Goal: Communication & Community: Answer question/provide support

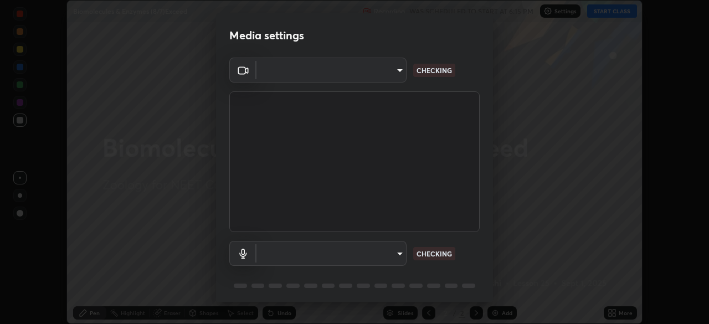
scroll to position [39, 0]
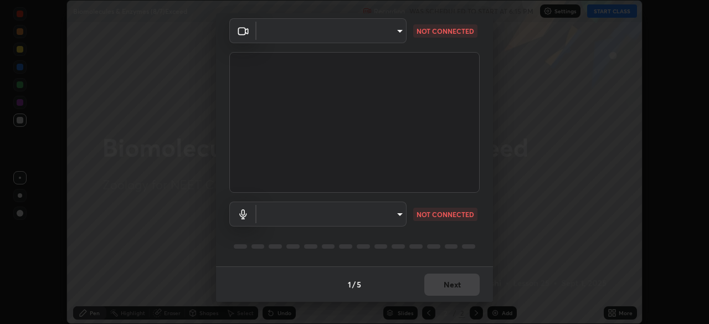
type input "ad6597066c7fc2f7d8a9df135791801f2c5e1b342417c3fbae4c684dc851fcd2"
type input "6c5f27f7fd62254699a83ab764337deb6757b351bfc8fa0988cc7da684c50376"
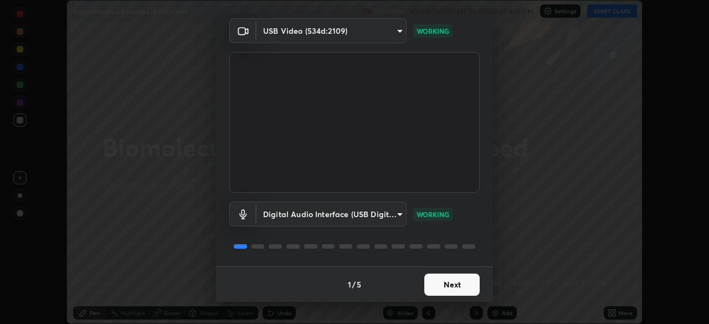
click at [464, 285] on button "Next" at bounding box center [452, 285] width 55 height 22
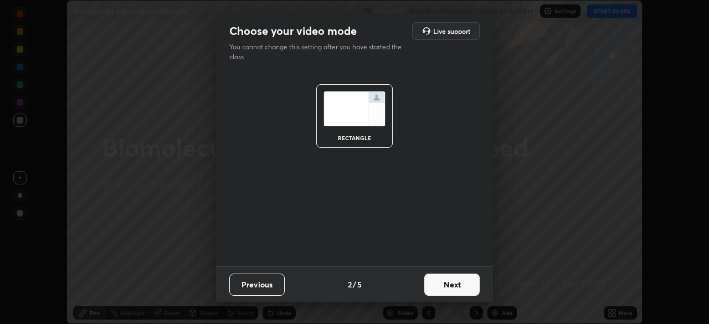
click at [466, 283] on button "Next" at bounding box center [452, 285] width 55 height 22
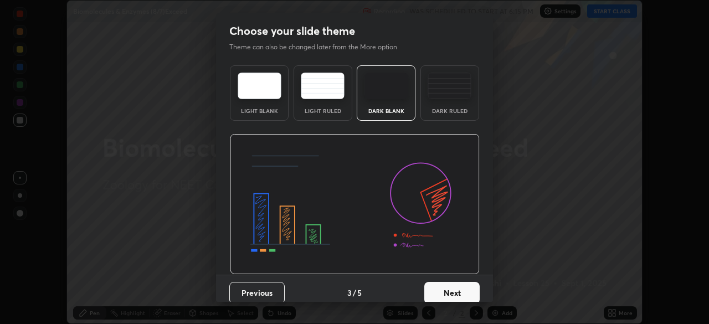
click at [464, 284] on button "Next" at bounding box center [452, 293] width 55 height 22
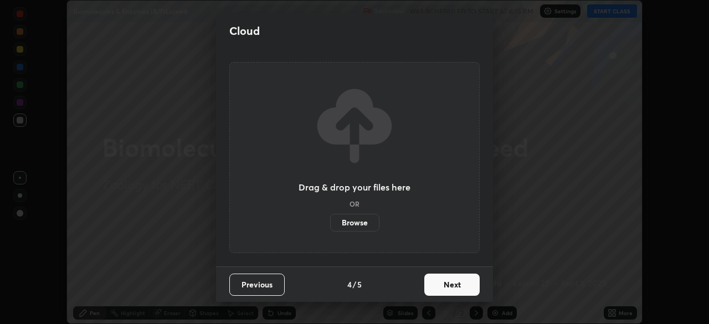
click at [466, 285] on button "Next" at bounding box center [452, 285] width 55 height 22
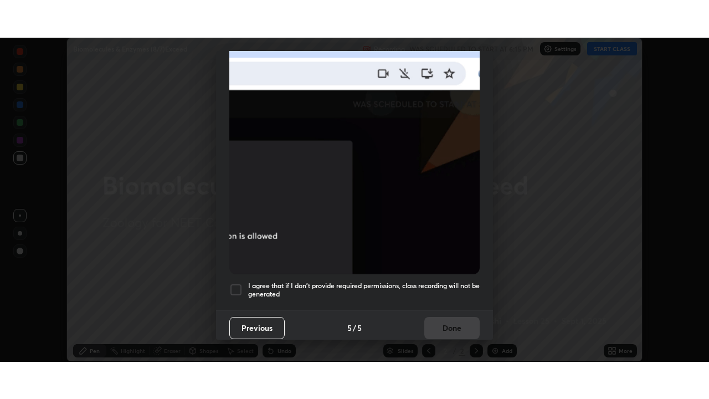
scroll to position [266, 0]
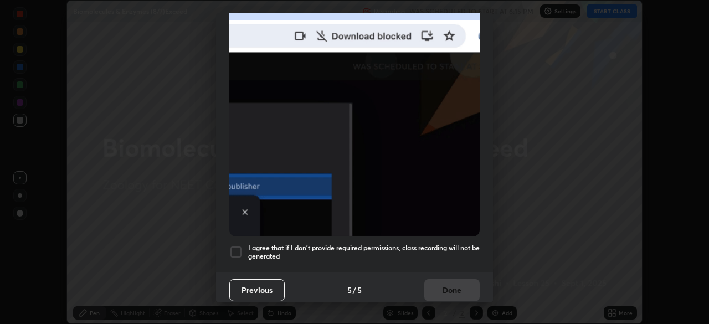
click at [234, 247] on div at bounding box center [235, 252] width 13 height 13
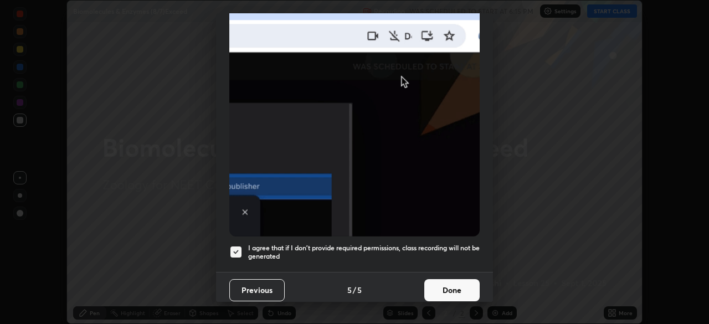
click at [455, 282] on button "Done" at bounding box center [452, 290] width 55 height 22
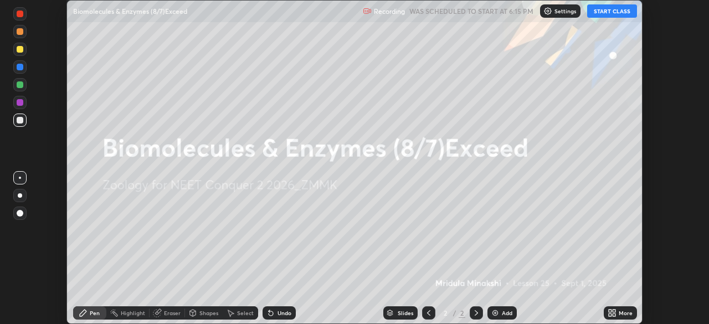
click at [624, 318] on div "More" at bounding box center [620, 313] width 33 height 13
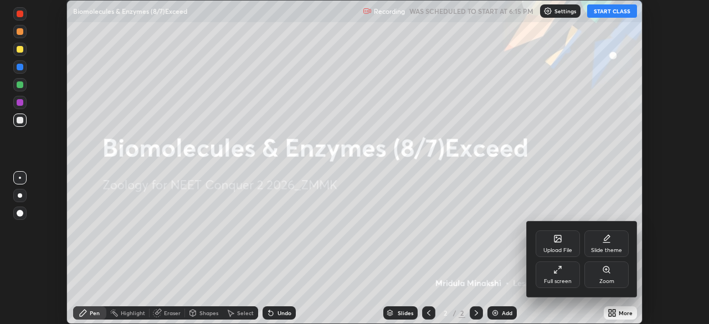
click at [565, 280] on div "Full screen" at bounding box center [558, 282] width 28 height 6
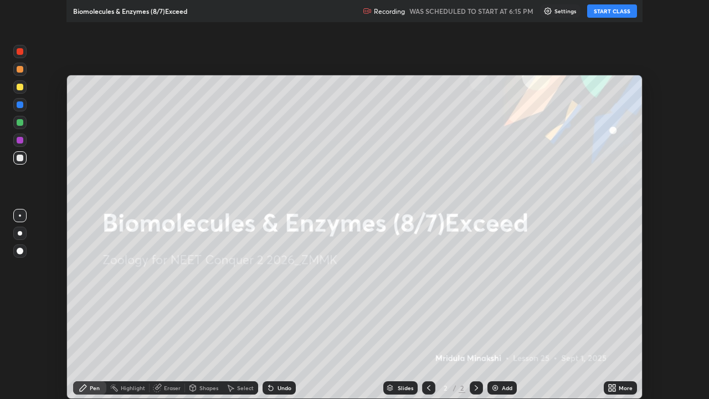
scroll to position [399, 709]
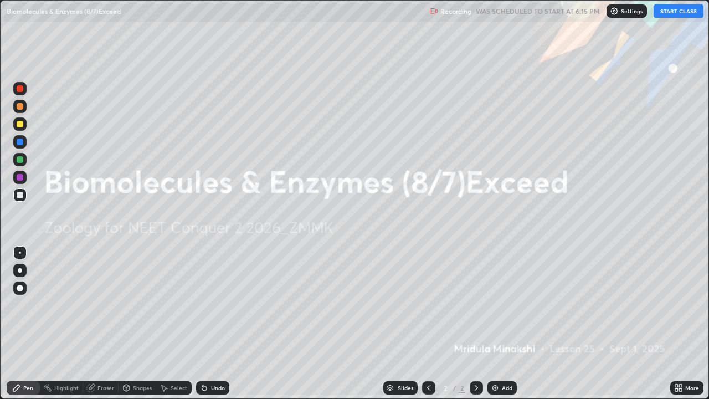
click at [685, 13] on button "START CLASS" at bounding box center [679, 10] width 50 height 13
click at [507, 324] on div "Add" at bounding box center [502, 387] width 29 height 13
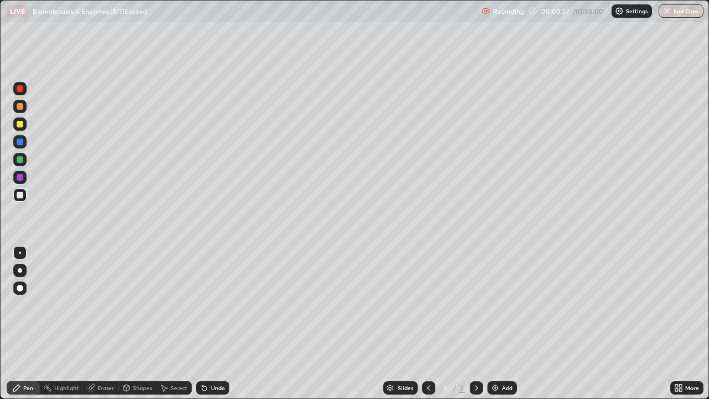
click at [22, 162] on div at bounding box center [19, 159] width 13 height 13
click at [21, 89] on div at bounding box center [20, 88] width 7 height 7
click at [20, 142] on div at bounding box center [20, 142] width 7 height 7
click at [24, 177] on div at bounding box center [19, 177] width 13 height 13
click at [22, 162] on div at bounding box center [20, 159] width 7 height 7
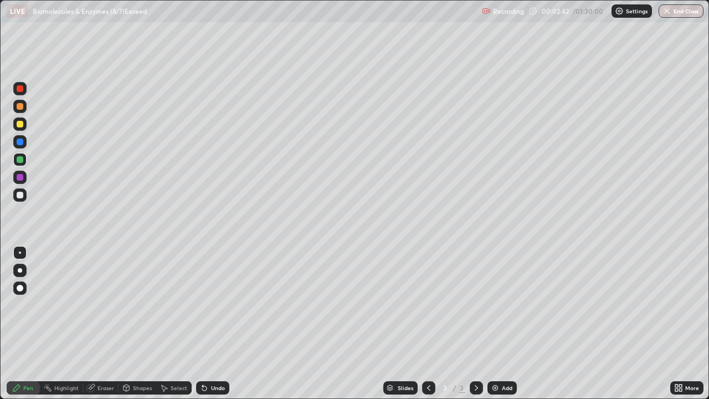
click at [24, 125] on div at bounding box center [19, 124] width 13 height 13
click at [24, 194] on div at bounding box center [19, 194] width 13 height 13
click at [23, 140] on div at bounding box center [20, 142] width 7 height 7
click at [25, 178] on div at bounding box center [19, 177] width 13 height 13
click at [21, 142] on div at bounding box center [20, 142] width 7 height 7
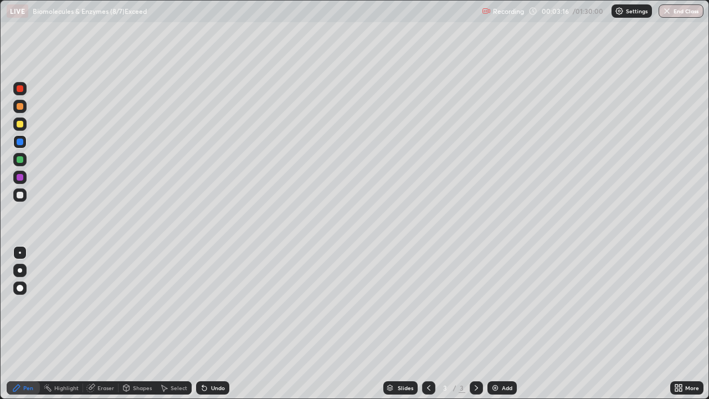
click at [21, 162] on div at bounding box center [20, 159] width 7 height 7
click at [25, 178] on div at bounding box center [19, 177] width 13 height 13
click at [21, 142] on div at bounding box center [20, 142] width 7 height 7
click at [24, 160] on div at bounding box center [19, 159] width 13 height 13
click at [22, 196] on div at bounding box center [20, 195] width 7 height 7
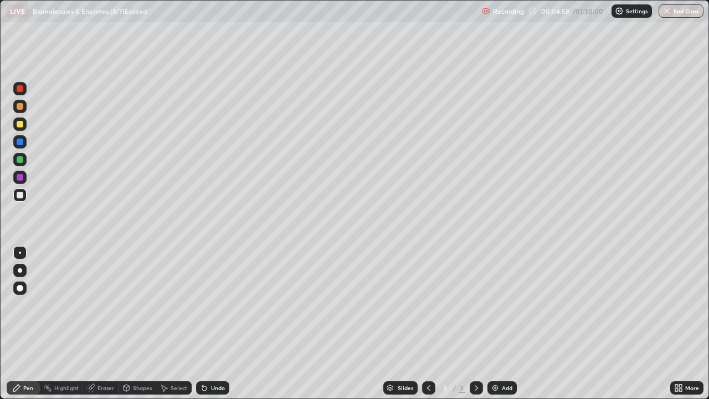
click at [26, 160] on div at bounding box center [19, 159] width 13 height 13
click at [26, 196] on div at bounding box center [19, 194] width 13 height 13
click at [24, 161] on div at bounding box center [19, 159] width 13 height 13
click at [21, 89] on div at bounding box center [20, 88] width 7 height 7
click at [509, 324] on div "Add" at bounding box center [507, 388] width 11 height 6
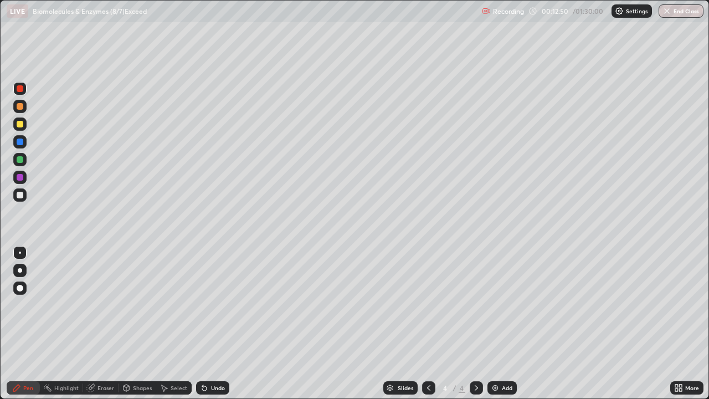
click at [25, 156] on div at bounding box center [19, 159] width 13 height 13
click at [22, 125] on div at bounding box center [20, 124] width 7 height 7
click at [104, 324] on div "Eraser" at bounding box center [106, 388] width 17 height 6
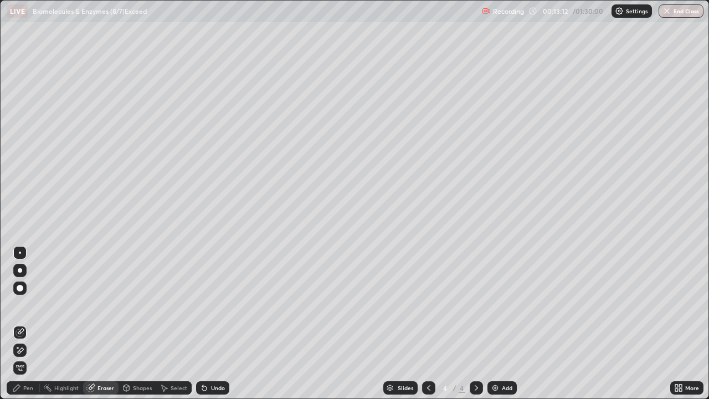
click at [30, 324] on div "Pen" at bounding box center [28, 388] width 10 height 6
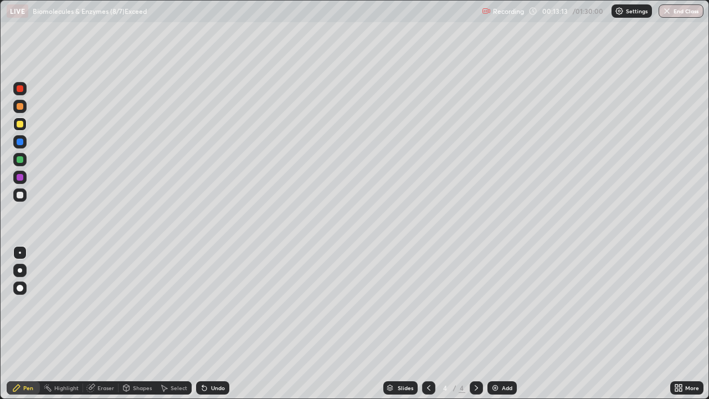
click at [22, 122] on div at bounding box center [20, 124] width 7 height 7
click at [102, 324] on div "Eraser" at bounding box center [100, 387] width 35 height 13
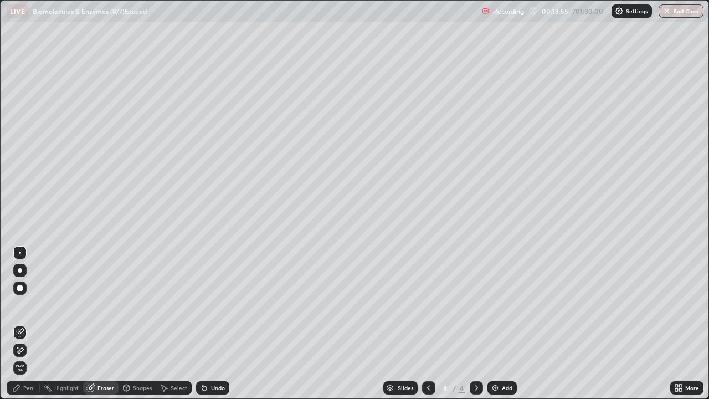
click at [58, 324] on div "Highlight" at bounding box center [66, 388] width 24 height 6
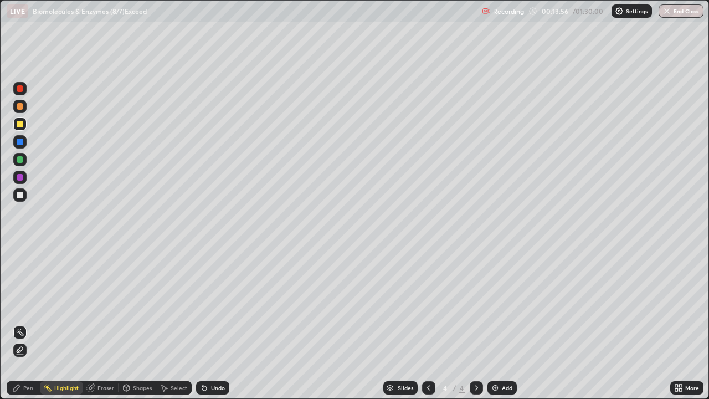
click at [29, 324] on div "Pen" at bounding box center [28, 388] width 10 height 6
click at [101, 324] on div "Eraser" at bounding box center [106, 388] width 17 height 6
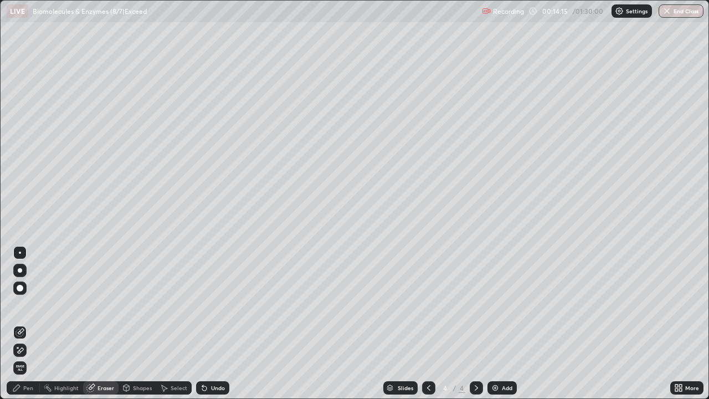
click at [31, 324] on div "Pen" at bounding box center [28, 388] width 10 height 6
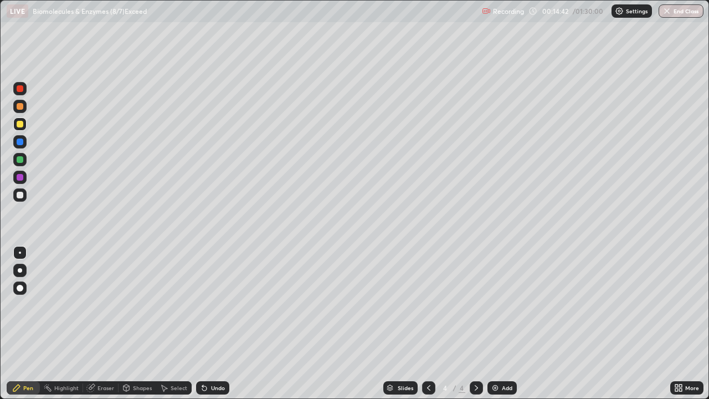
click at [22, 161] on div at bounding box center [20, 159] width 7 height 7
click at [21, 143] on div at bounding box center [20, 142] width 7 height 7
click at [23, 177] on div at bounding box center [20, 177] width 7 height 7
click at [24, 126] on div at bounding box center [19, 124] width 13 height 13
click at [25, 179] on div at bounding box center [19, 177] width 13 height 13
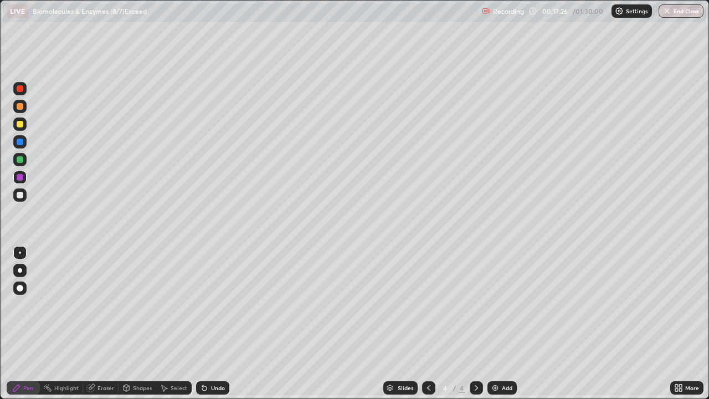
click at [25, 91] on div at bounding box center [19, 88] width 13 height 13
click at [111, 324] on div "Eraser" at bounding box center [106, 388] width 17 height 6
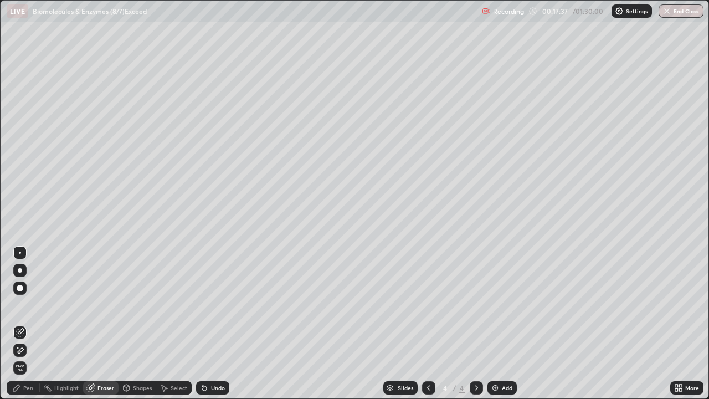
click at [34, 324] on div "Pen" at bounding box center [23, 387] width 33 height 13
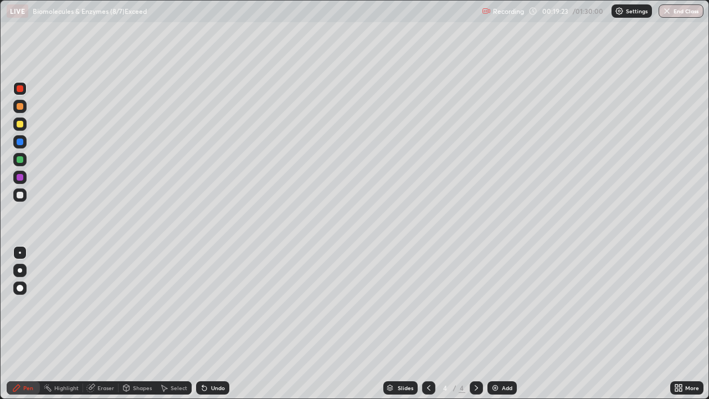
click at [105, 324] on div "Eraser" at bounding box center [106, 388] width 17 height 6
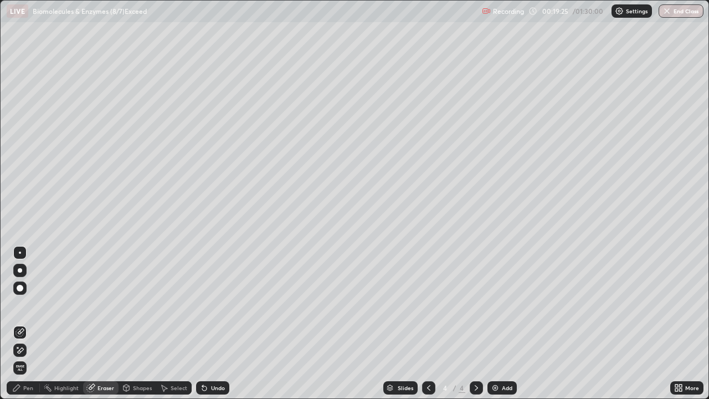
click at [27, 324] on div "Pen" at bounding box center [28, 388] width 10 height 6
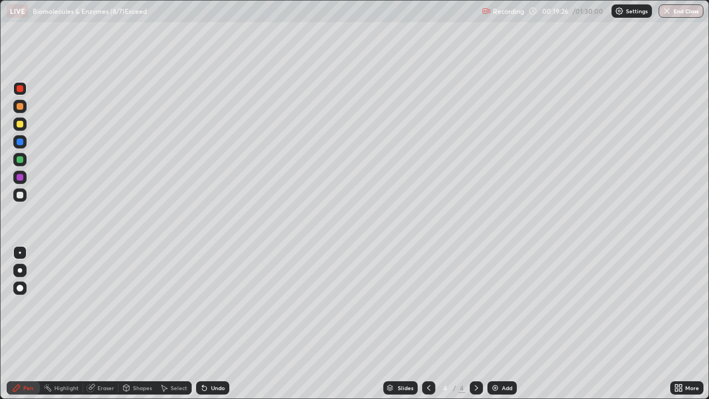
click at [22, 124] on div at bounding box center [20, 124] width 7 height 7
click at [23, 162] on div at bounding box center [19, 159] width 13 height 13
click at [114, 324] on div "Eraser" at bounding box center [100, 387] width 35 height 13
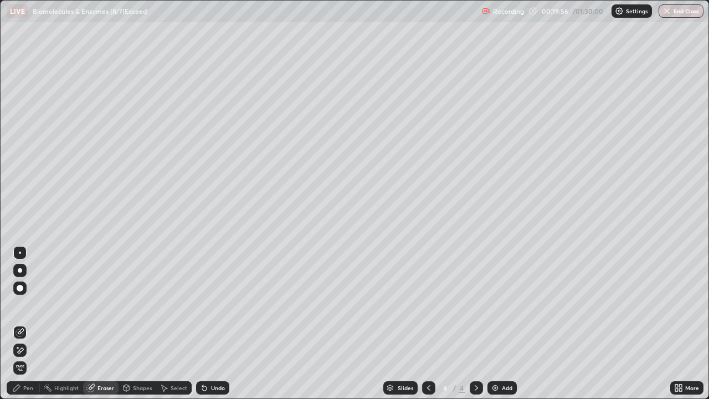
click at [29, 324] on div "Pen" at bounding box center [28, 388] width 10 height 6
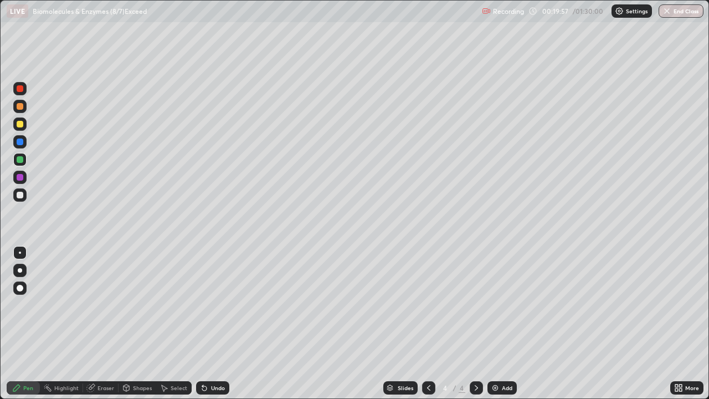
click at [21, 126] on div at bounding box center [20, 124] width 7 height 7
click at [509, 324] on div "Add" at bounding box center [502, 387] width 29 height 13
click at [24, 158] on div at bounding box center [19, 159] width 13 height 13
click at [22, 194] on div at bounding box center [20, 195] width 7 height 7
click at [22, 161] on div at bounding box center [20, 159] width 7 height 7
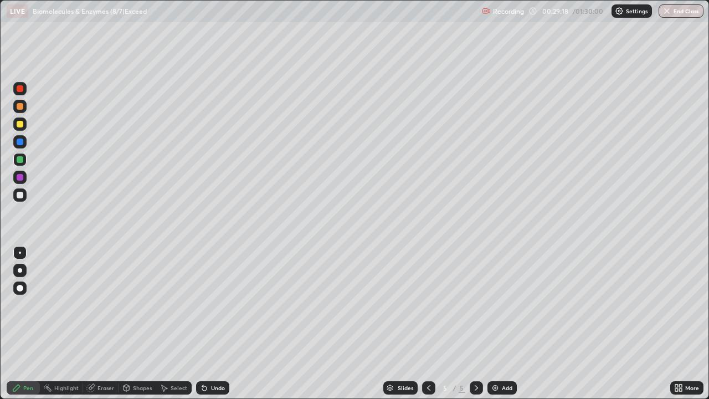
click at [24, 192] on div at bounding box center [19, 194] width 13 height 13
click at [21, 160] on div at bounding box center [20, 159] width 7 height 7
click at [21, 195] on div at bounding box center [20, 195] width 7 height 7
click at [21, 160] on div at bounding box center [20, 159] width 7 height 7
click at [21, 124] on div at bounding box center [20, 124] width 7 height 7
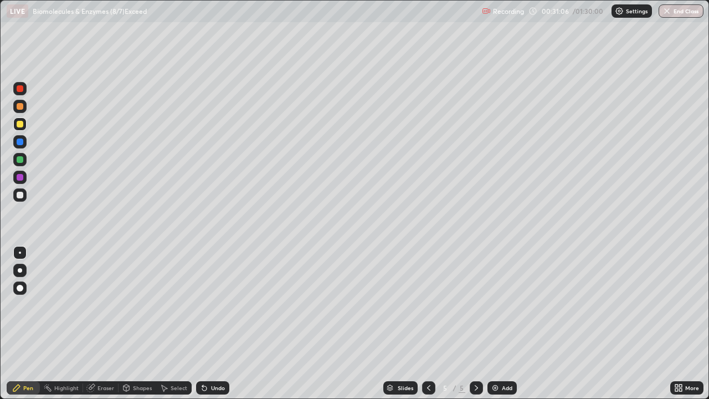
click at [20, 160] on div at bounding box center [20, 159] width 7 height 7
click at [21, 195] on div at bounding box center [20, 195] width 7 height 7
click at [25, 159] on div at bounding box center [19, 159] width 13 height 13
click at [24, 196] on div at bounding box center [19, 194] width 13 height 13
click at [507, 324] on div "Add" at bounding box center [507, 388] width 11 height 6
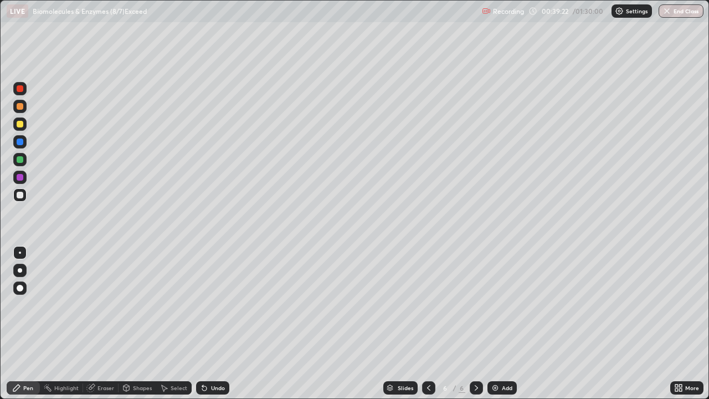
click at [24, 124] on div at bounding box center [19, 124] width 13 height 13
click at [20, 161] on div at bounding box center [20, 159] width 7 height 7
click at [25, 121] on div at bounding box center [19, 124] width 13 height 13
click at [24, 193] on div at bounding box center [19, 194] width 13 height 13
click at [21, 125] on div at bounding box center [20, 124] width 7 height 7
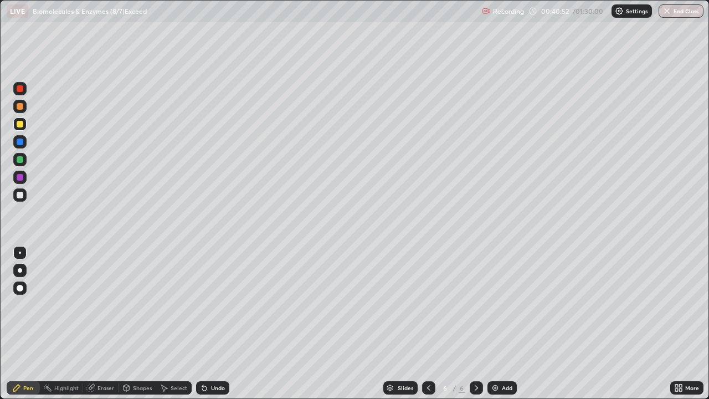
click at [104, 324] on div "Eraser" at bounding box center [106, 388] width 17 height 6
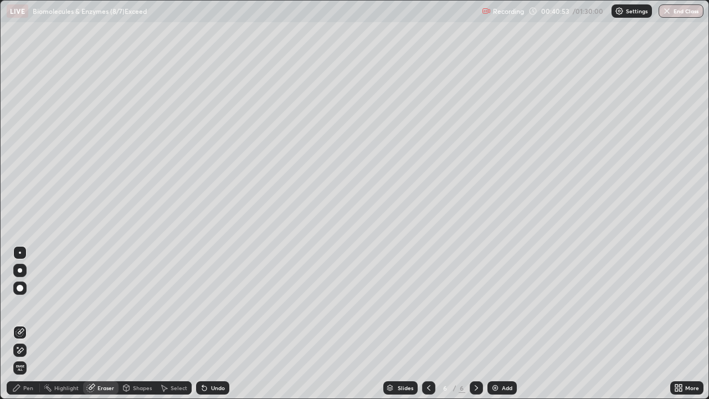
click at [29, 324] on div "Pen" at bounding box center [28, 388] width 10 height 6
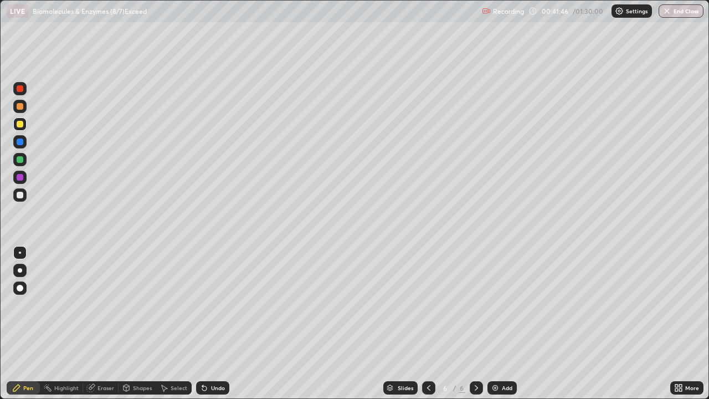
click at [23, 160] on div at bounding box center [19, 159] width 13 height 13
click at [23, 200] on div at bounding box center [19, 194] width 13 height 13
click at [21, 160] on div at bounding box center [20, 159] width 7 height 7
click at [26, 91] on div at bounding box center [19, 88] width 13 height 13
click at [506, 324] on div "Add" at bounding box center [507, 388] width 11 height 6
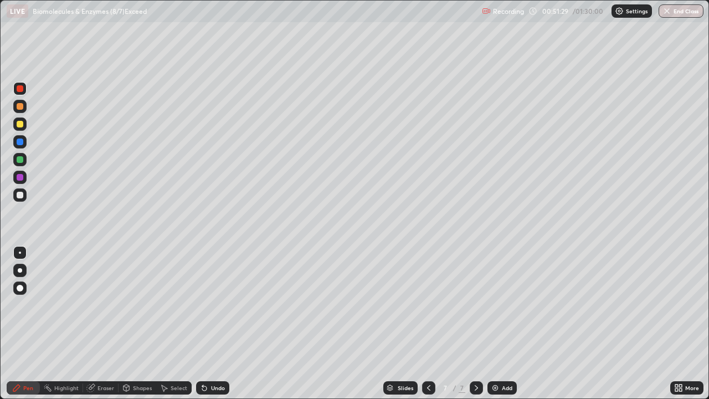
click at [25, 91] on div at bounding box center [19, 88] width 13 height 13
click at [21, 195] on div at bounding box center [20, 195] width 7 height 7
click at [22, 90] on div at bounding box center [20, 88] width 7 height 7
click at [22, 195] on div at bounding box center [20, 195] width 7 height 7
click at [22, 162] on div at bounding box center [20, 159] width 7 height 7
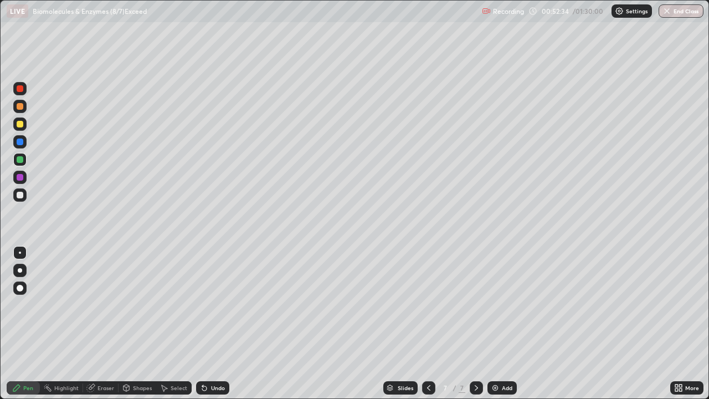
click at [21, 195] on div at bounding box center [20, 195] width 7 height 7
click at [21, 160] on div at bounding box center [20, 159] width 7 height 7
click at [21, 195] on div at bounding box center [20, 195] width 7 height 7
click at [20, 87] on div at bounding box center [20, 88] width 7 height 7
click at [21, 195] on div at bounding box center [20, 195] width 7 height 7
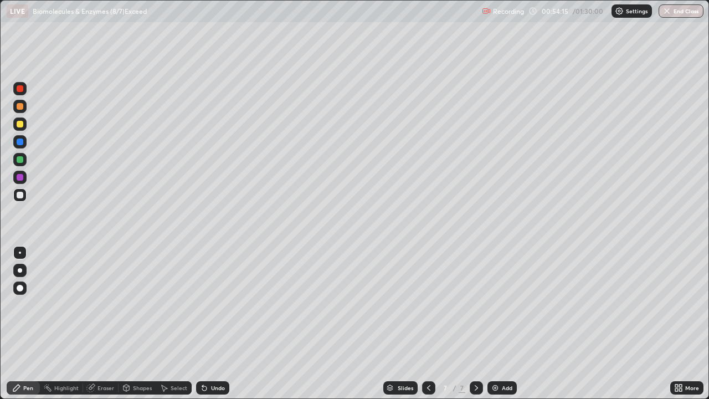
click at [21, 160] on div at bounding box center [20, 159] width 7 height 7
click at [22, 91] on div at bounding box center [20, 88] width 7 height 7
click at [15, 146] on div at bounding box center [19, 141] width 13 height 13
click at [22, 161] on div at bounding box center [20, 159] width 7 height 7
click at [23, 179] on div at bounding box center [20, 177] width 7 height 7
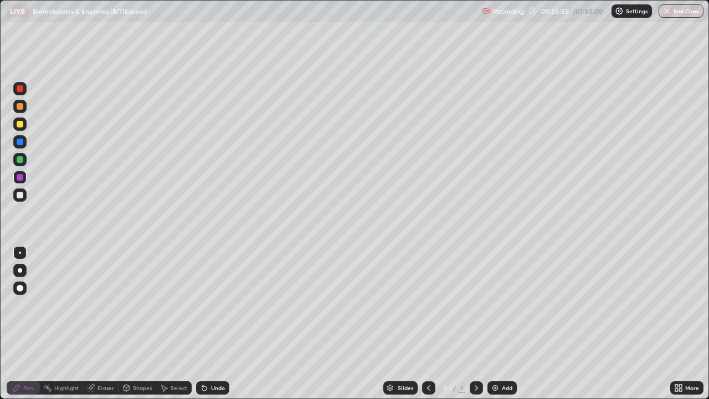
click at [25, 196] on div at bounding box center [19, 194] width 13 height 13
click at [22, 156] on div at bounding box center [19, 159] width 13 height 13
click at [24, 143] on div at bounding box center [19, 141] width 13 height 13
click at [24, 180] on div at bounding box center [19, 177] width 13 height 13
click at [24, 196] on div at bounding box center [19, 194] width 13 height 13
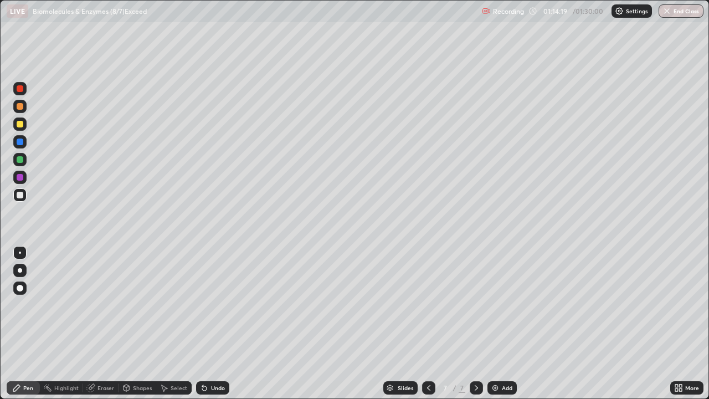
click at [508, 324] on div "Add" at bounding box center [502, 387] width 29 height 13
click at [21, 160] on div at bounding box center [20, 159] width 7 height 7
click at [28, 191] on div at bounding box center [20, 195] width 18 height 18
click at [22, 90] on div at bounding box center [20, 88] width 7 height 7
click at [24, 196] on div at bounding box center [19, 194] width 13 height 13
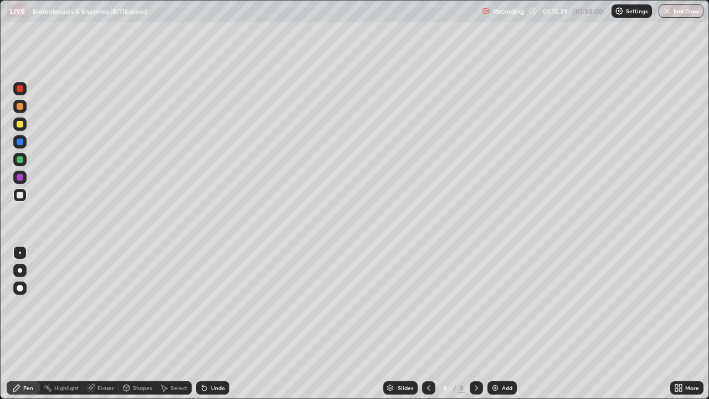
click at [22, 125] on div at bounding box center [20, 124] width 7 height 7
click at [22, 161] on div at bounding box center [20, 159] width 7 height 7
click at [24, 156] on div at bounding box center [19, 159] width 13 height 13
click at [20, 89] on div at bounding box center [20, 88] width 7 height 7
click at [24, 141] on div at bounding box center [19, 141] width 13 height 13
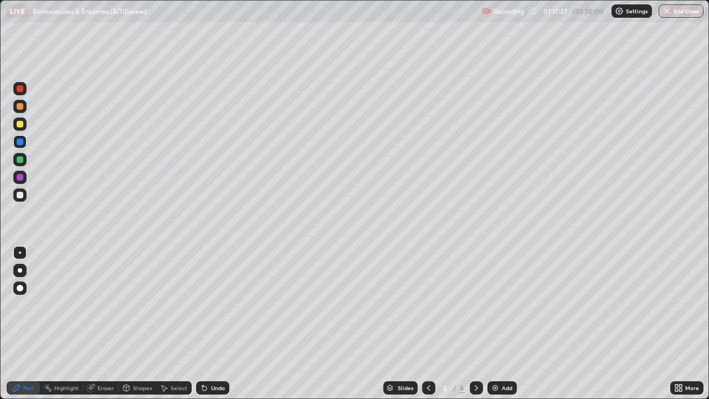
click at [24, 195] on div at bounding box center [19, 194] width 13 height 13
click at [21, 160] on div at bounding box center [20, 159] width 7 height 7
click at [21, 177] on div at bounding box center [20, 177] width 7 height 7
click at [22, 195] on div at bounding box center [20, 195] width 7 height 7
click at [25, 137] on div at bounding box center [19, 141] width 13 height 13
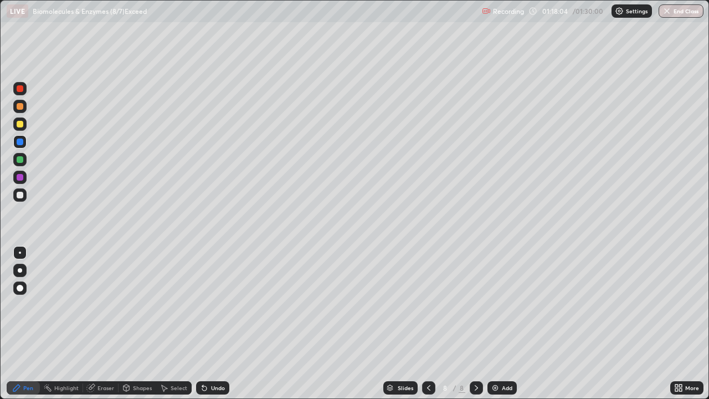
click at [24, 158] on div at bounding box center [19, 159] width 13 height 13
click at [24, 178] on div at bounding box center [19, 177] width 13 height 13
click at [24, 90] on div at bounding box center [19, 88] width 13 height 13
click at [23, 198] on div at bounding box center [19, 194] width 13 height 13
click at [24, 90] on div at bounding box center [19, 88] width 13 height 13
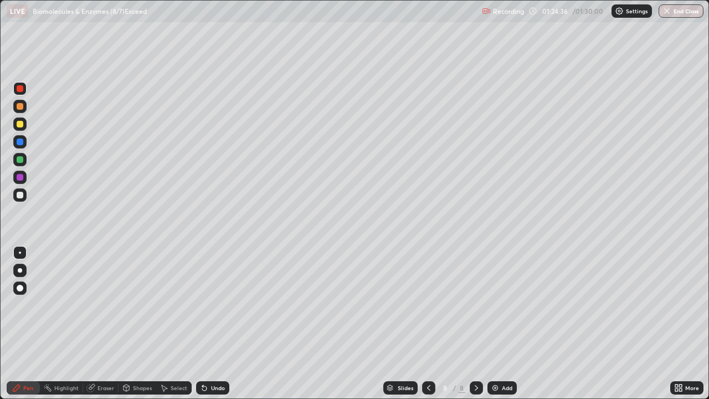
click at [23, 160] on div at bounding box center [20, 159] width 7 height 7
click at [691, 324] on div "More" at bounding box center [687, 388] width 33 height 22
click at [697, 324] on div "More" at bounding box center [687, 388] width 33 height 22
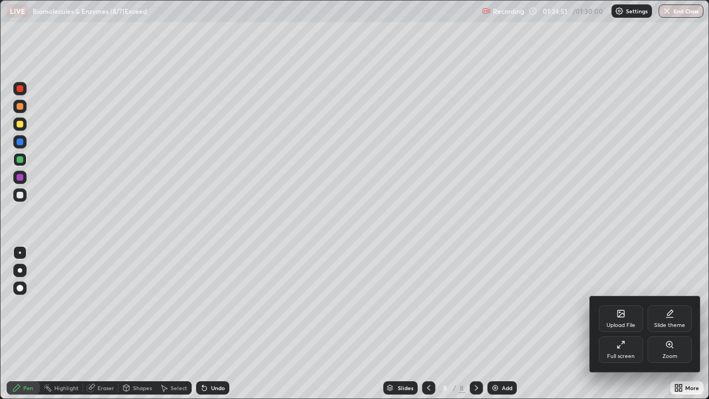
click at [690, 324] on div "Upload File Slide theme Full screen Zoom" at bounding box center [645, 334] width 111 height 75
click at [661, 324] on div at bounding box center [354, 199] width 709 height 399
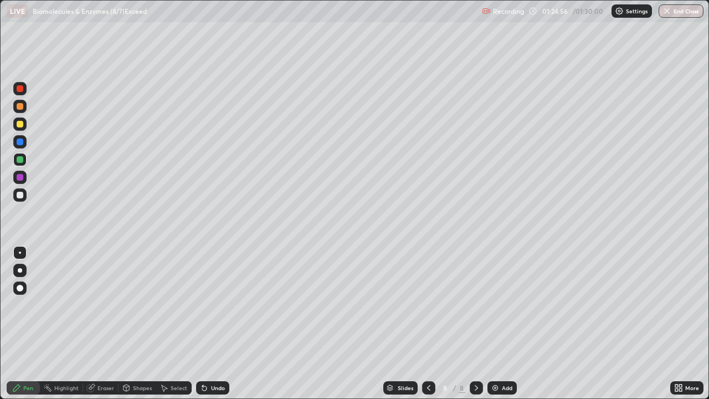
click at [106, 324] on div "Eraser" at bounding box center [106, 388] width 17 height 6
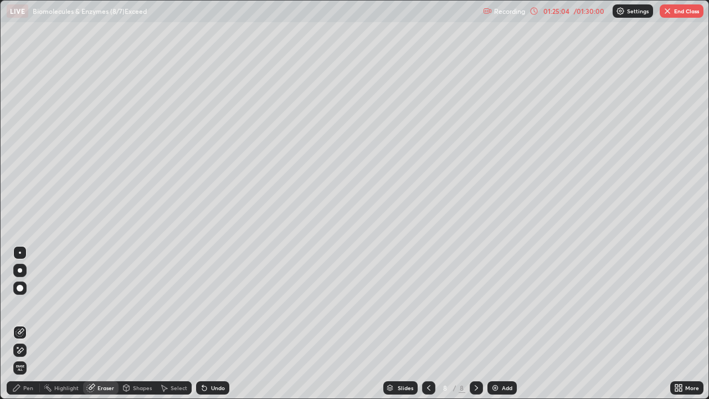
click at [31, 324] on div "Pen" at bounding box center [28, 388] width 10 height 6
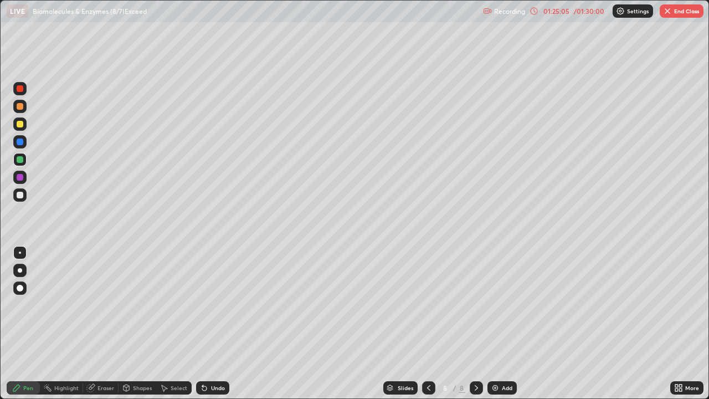
click at [23, 161] on div at bounding box center [20, 159] width 7 height 7
click at [510, 324] on div "Add" at bounding box center [502, 387] width 29 height 13
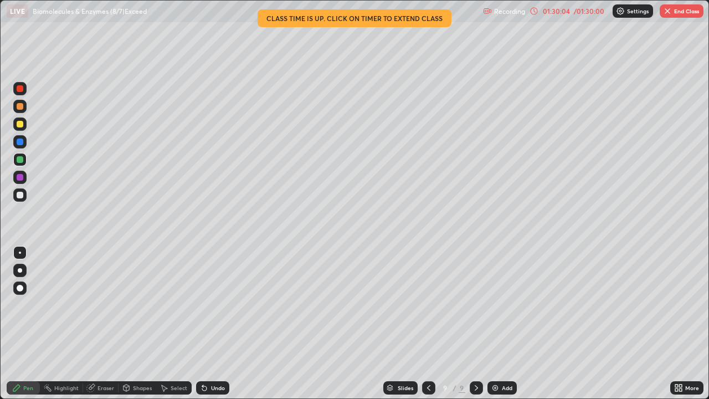
click at [691, 13] on button "End Class" at bounding box center [682, 10] width 44 height 13
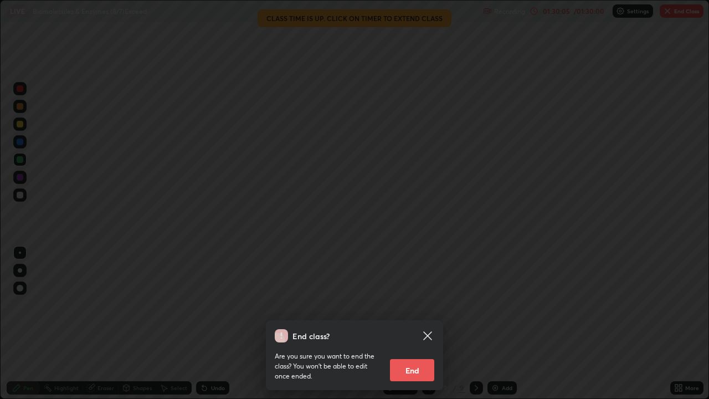
click at [428, 324] on button "End" at bounding box center [412, 370] width 44 height 22
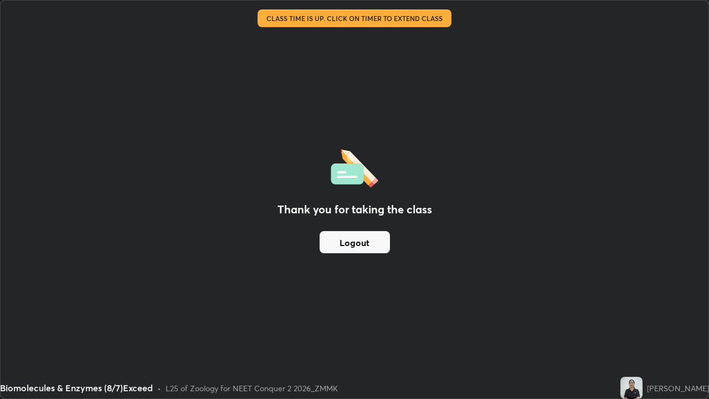
click at [349, 249] on button "Logout" at bounding box center [355, 242] width 70 height 22
